Goal: Entertainment & Leisure: Consume media (video, audio)

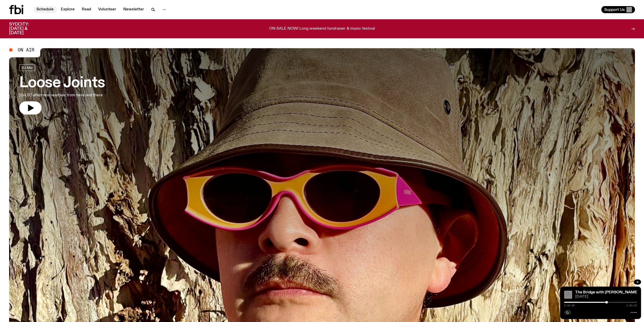
click at [43, 11] on link "Schedule" at bounding box center [44, 9] width 23 height 7
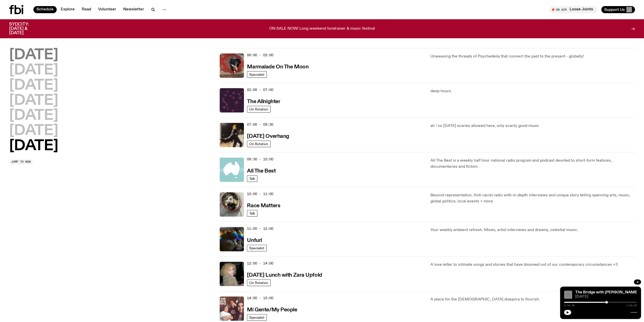
click at [51, 55] on h2 "[DATE]" at bounding box center [33, 55] width 49 height 14
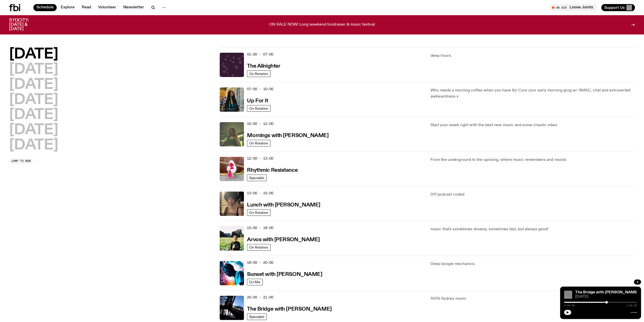
scroll to position [14, 0]
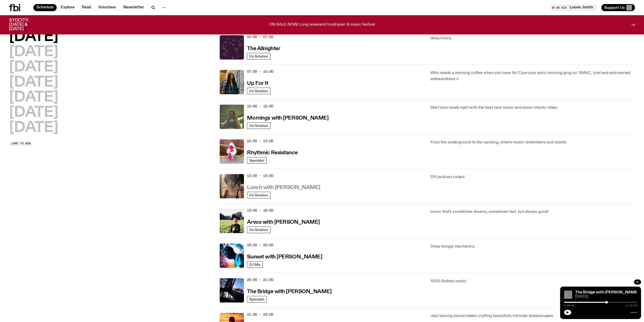
click at [287, 187] on h3 "Lunch with [PERSON_NAME]" at bounding box center [283, 187] width 73 height 5
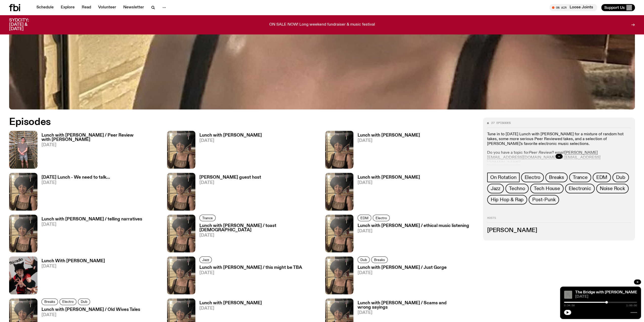
scroll to position [401, 0]
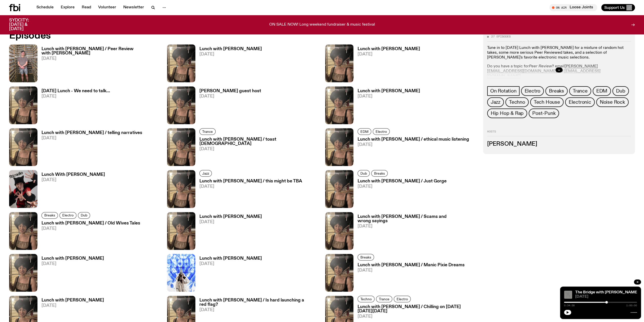
click at [62, 45] on div "Lunch with [PERSON_NAME] / Peer Review with [PERSON_NAME] [DATE]" at bounding box center [99, 63] width 124 height 38
click at [60, 49] on h3 "Lunch with [PERSON_NAME] / Peer Review with [PERSON_NAME]" at bounding box center [101, 51] width 119 height 9
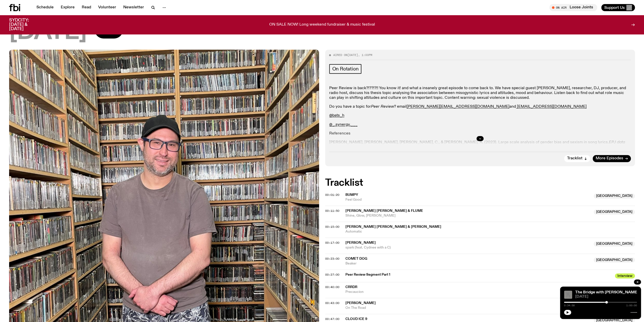
scroll to position [72, 0]
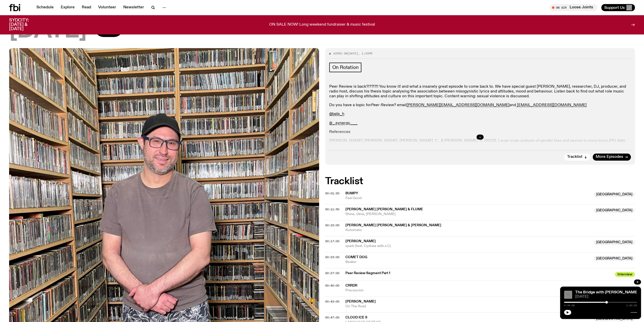
click at [484, 136] on div at bounding box center [480, 137] width 302 height 16
click at [481, 136] on icon "button" at bounding box center [480, 136] width 3 height 3
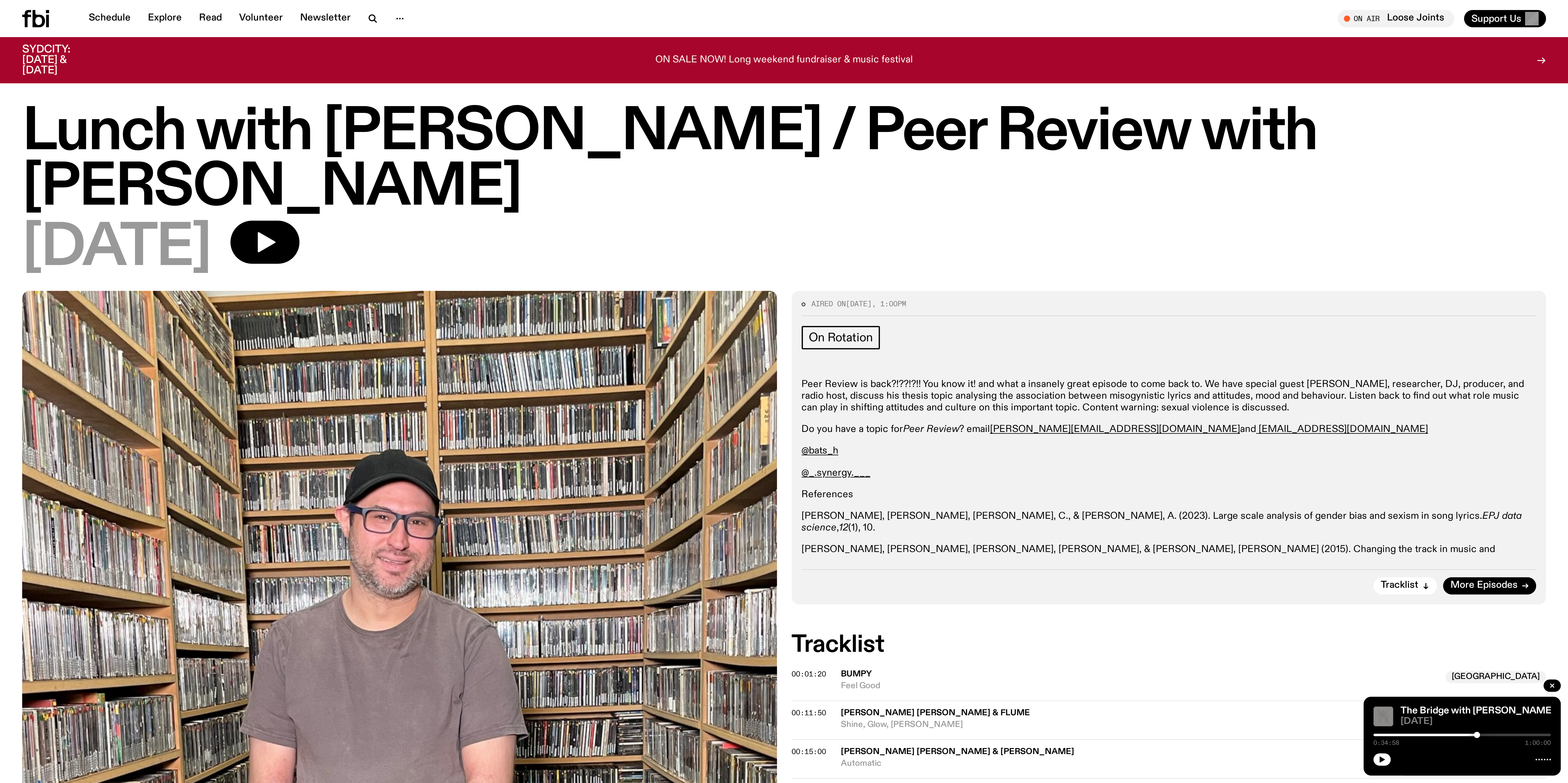
scroll to position [0, 0]
